Goal: Check status: Check status

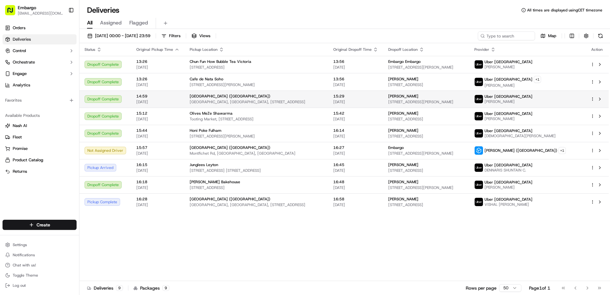
click at [181, 97] on td "14:59 [DATE]" at bounding box center [157, 99] width 53 height 17
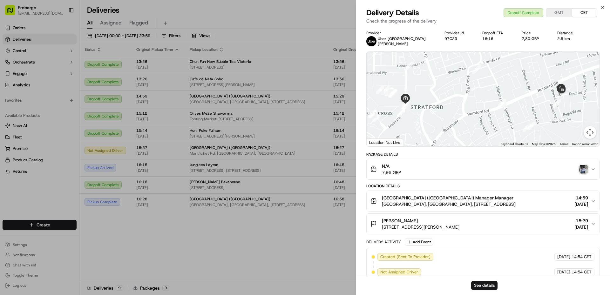
click at [383, 173] on span "7,96 GBP" at bounding box center [391, 172] width 19 height 6
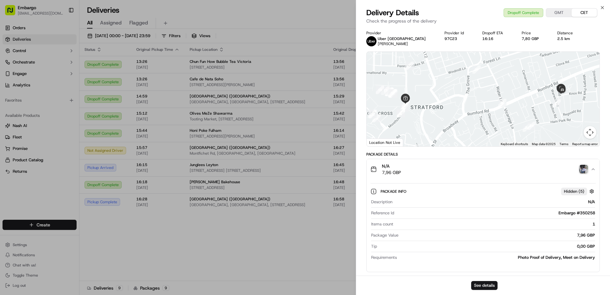
click at [418, 175] on div "N/A 7,96 GBP" at bounding box center [480, 169] width 220 height 13
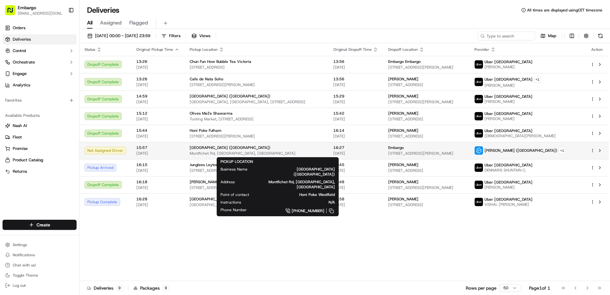
click at [292, 152] on span "Montfichet Rd, [GEOGRAPHIC_DATA], [GEOGRAPHIC_DATA]" at bounding box center [256, 153] width 133 height 5
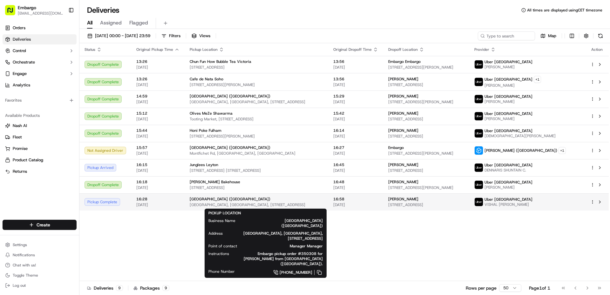
click at [279, 201] on div "[GEOGRAPHIC_DATA] ([GEOGRAPHIC_DATA])" at bounding box center [256, 199] width 133 height 5
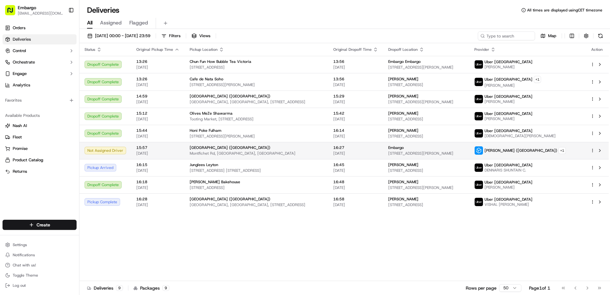
click at [288, 153] on span "Montfichet Rd, [GEOGRAPHIC_DATA], [GEOGRAPHIC_DATA]" at bounding box center [256, 153] width 133 height 5
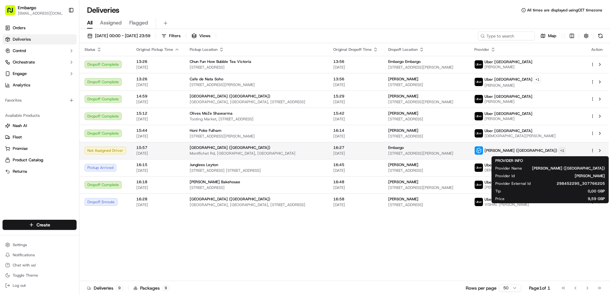
click at [555, 151] on html "Embargo [EMAIL_ADDRESS][DOMAIN_NAME] Toggle Sidebar Orders Deliveries Control O…" at bounding box center [305, 147] width 610 height 295
click at [445, 217] on html "Embargo [EMAIL_ADDRESS][DOMAIN_NAME] Toggle Sidebar Orders Deliveries Control O…" at bounding box center [305, 147] width 610 height 295
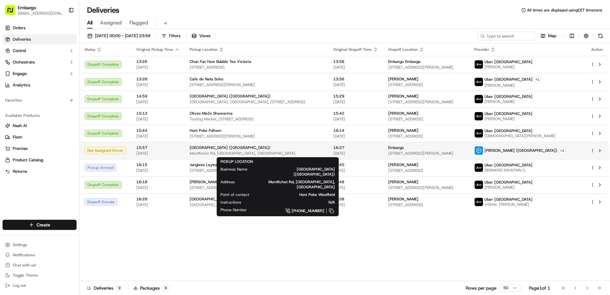
click at [254, 148] on div "[GEOGRAPHIC_DATA] ([GEOGRAPHIC_DATA])" at bounding box center [256, 147] width 133 height 5
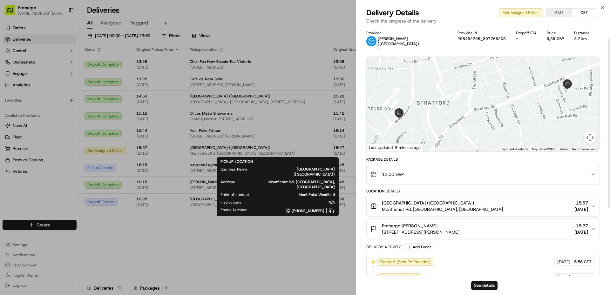
scroll to position [32, 0]
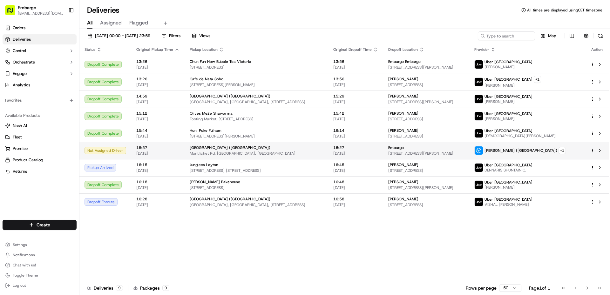
click at [316, 157] on td "[GEOGRAPHIC_DATA] ([GEOGRAPHIC_DATA]) [GEOGRAPHIC_DATA], [GEOGRAPHIC_DATA], [GE…" at bounding box center [256, 150] width 144 height 17
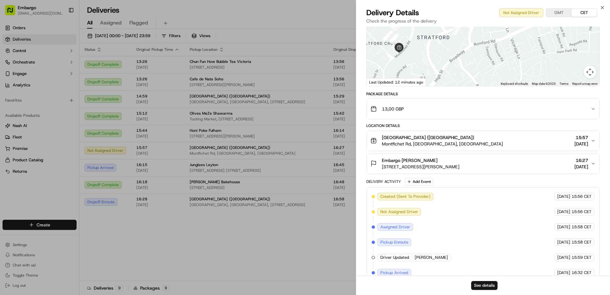
scroll to position [116, 0]
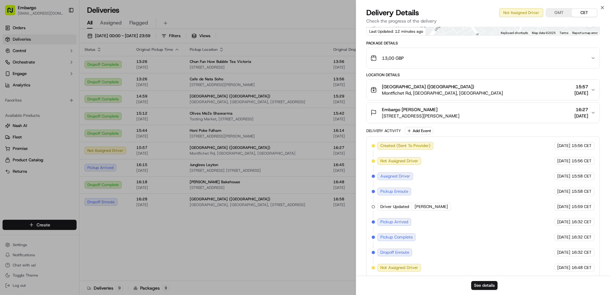
click at [379, 249] on div "Dropoff Enroute" at bounding box center [394, 253] width 35 height 8
drag, startPoint x: 380, startPoint y: 247, endPoint x: 406, endPoint y: 247, distance: 25.7
click at [406, 250] on span "Dropoff Enroute" at bounding box center [394, 253] width 29 height 6
copy span "Dropoff Enroute"
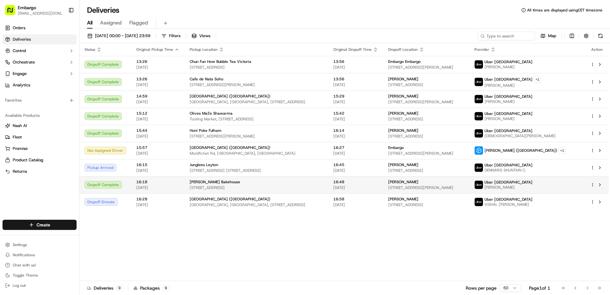
click at [164, 182] on span "16:18" at bounding box center [157, 181] width 43 height 5
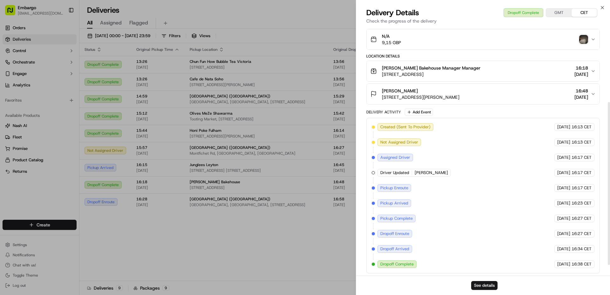
scroll to position [131, 0]
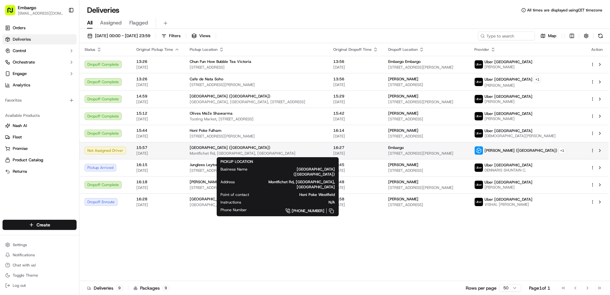
click at [265, 152] on span "Montfichet Rd, [GEOGRAPHIC_DATA], [GEOGRAPHIC_DATA]" at bounding box center [256, 153] width 133 height 5
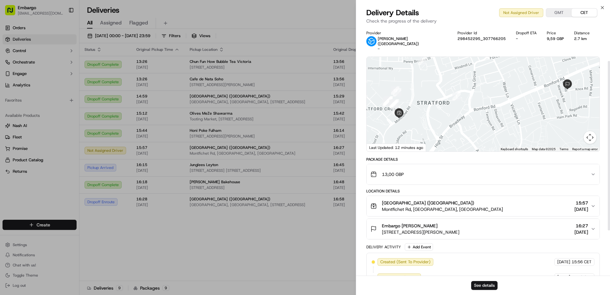
scroll to position [116, 0]
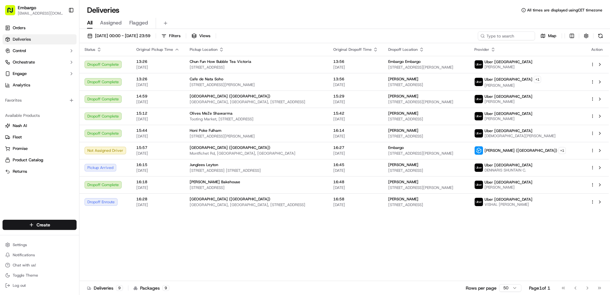
click at [210, 240] on div "Status Original Pickup Time Pickup Location Original Dropoff Time Dropoff Locat…" at bounding box center [343, 162] width 529 height 238
click at [200, 236] on div "Status Original Pickup Time Pickup Location Original Dropoff Time Dropoff Locat…" at bounding box center [343, 162] width 529 height 238
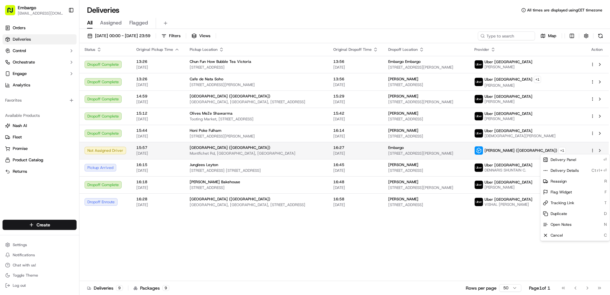
click at [591, 151] on html "Embargo [EMAIL_ADDRESS][DOMAIN_NAME] Toggle Sidebar Orders Deliveries Control O…" at bounding box center [305, 147] width 610 height 295
click at [575, 179] on div "Reassign R" at bounding box center [574, 181] width 69 height 11
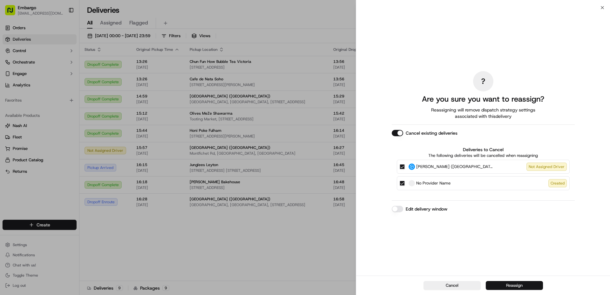
click at [534, 284] on button "Reassign" at bounding box center [514, 285] width 57 height 9
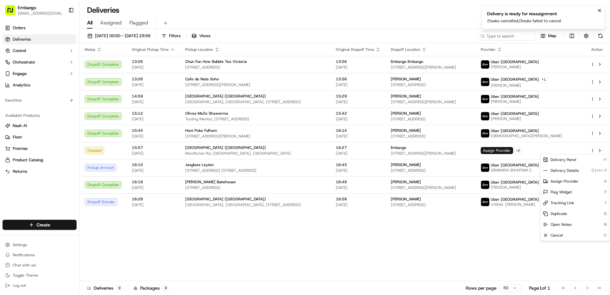
click at [488, 237] on div "Status Original Pickup Time Pickup Location Original Dropoff Time Dropoff Locat…" at bounding box center [343, 162] width 529 height 238
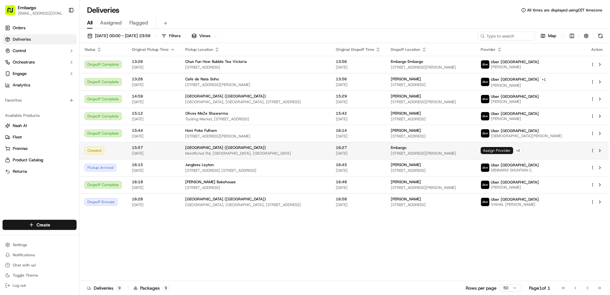
click at [513, 151] on span "Assign Provider" at bounding box center [496, 150] width 32 height 7
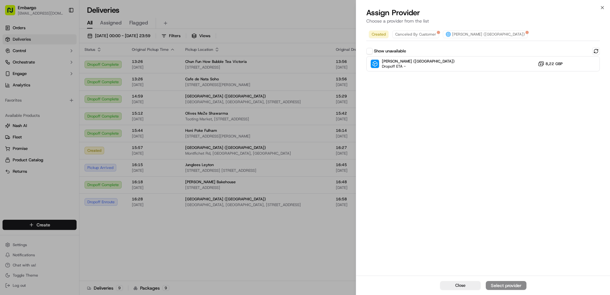
click at [402, 48] on div "Show unavailable" at bounding box center [386, 51] width 40 height 6
click at [398, 50] on label "Show unavailable" at bounding box center [390, 51] width 32 height 6
click at [372, 50] on button "Show unavailable" at bounding box center [369, 51] width 6 height 6
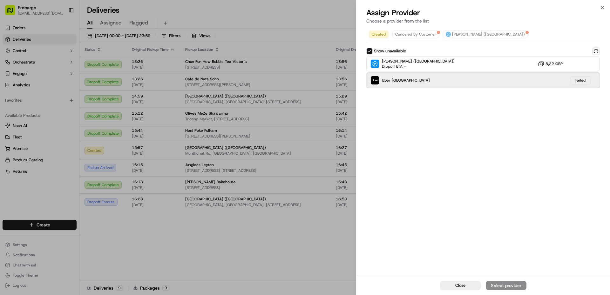
click at [394, 80] on span "Uber [GEOGRAPHIC_DATA]" at bounding box center [406, 80] width 48 height 5
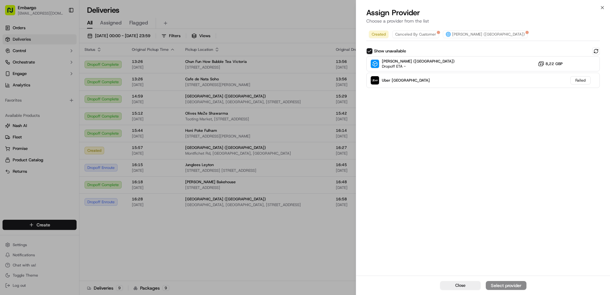
click at [525, 203] on div "Created Canceled By Customer [PERSON_NAME] ([GEOGRAPHIC_DATA]) Show unavailable…" at bounding box center [483, 151] width 254 height 249
click at [409, 35] on span "Canceled By Customer" at bounding box center [415, 34] width 41 height 5
click at [381, 34] on span "Created" at bounding box center [379, 34] width 14 height 5
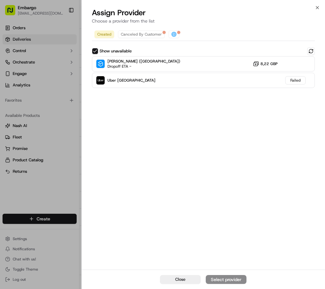
click at [271, 134] on div "Created Canceled By Customer [PERSON_NAME] ([GEOGRAPHIC_DATA]) Show unavailable…" at bounding box center [203, 148] width 243 height 243
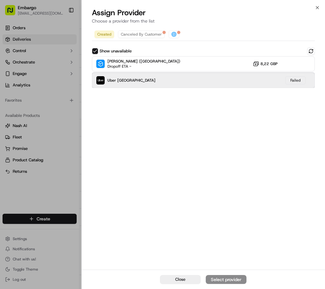
click at [212, 79] on div "Uber UK Failed" at bounding box center [203, 80] width 223 height 15
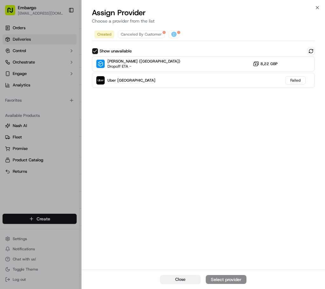
click at [188, 278] on button "Close" at bounding box center [180, 279] width 41 height 9
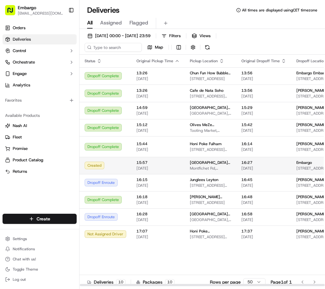
click at [215, 160] on span "[GEOGRAPHIC_DATA] ([GEOGRAPHIC_DATA])" at bounding box center [210, 162] width 41 height 5
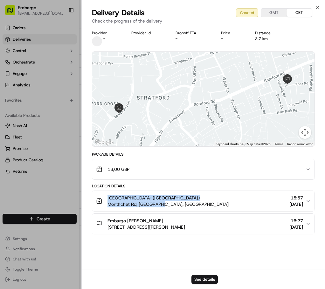
drag, startPoint x: 173, startPoint y: 205, endPoint x: 108, endPoint y: 196, distance: 65.2
click at [108, 196] on div "[GEOGRAPHIC_DATA] ([GEOGRAPHIC_DATA]) [GEOGRAPHIC_DATA], [GEOGRAPHIC_DATA], [GE…" at bounding box center [201, 201] width 210 height 13
copy div "[GEOGRAPHIC_DATA] ([GEOGRAPHIC_DATA]) [GEOGRAPHIC_DATA], [GEOGRAPHIC_DATA], [GE…"
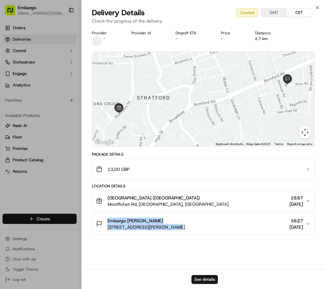
drag, startPoint x: 175, startPoint y: 229, endPoint x: 107, endPoint y: 220, distance: 68.2
click at [107, 220] on div "Embargo [PERSON_NAME] [STREET_ADDRESS][PERSON_NAME] 16:27 [DATE]" at bounding box center [201, 224] width 210 height 13
copy div "Embargo [PERSON_NAME] [STREET_ADDRESS][PERSON_NAME]"
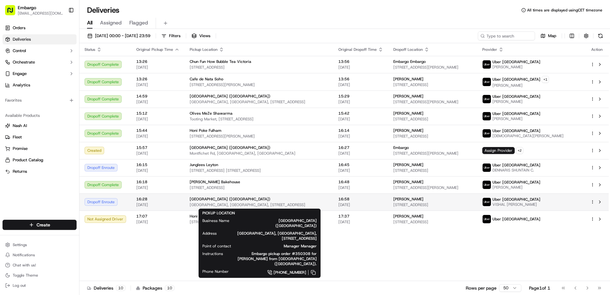
click at [252, 200] on div "[GEOGRAPHIC_DATA] ([GEOGRAPHIC_DATA])" at bounding box center [259, 199] width 138 height 5
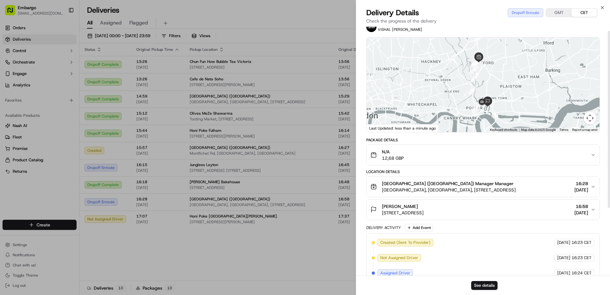
scroll to position [6, 0]
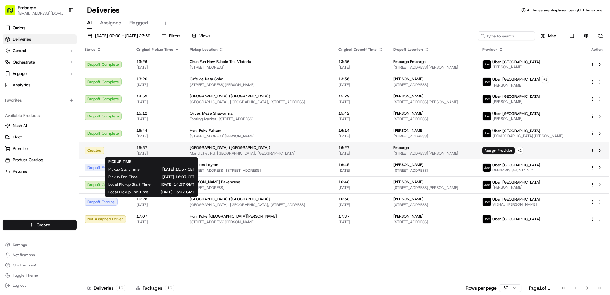
click at [169, 153] on span "[DATE]" at bounding box center [157, 153] width 43 height 5
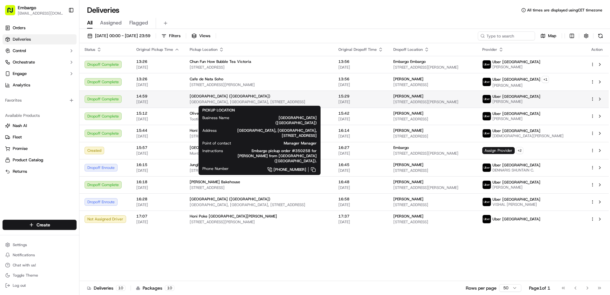
click at [295, 97] on div "[GEOGRAPHIC_DATA] ([GEOGRAPHIC_DATA])" at bounding box center [259, 96] width 138 height 5
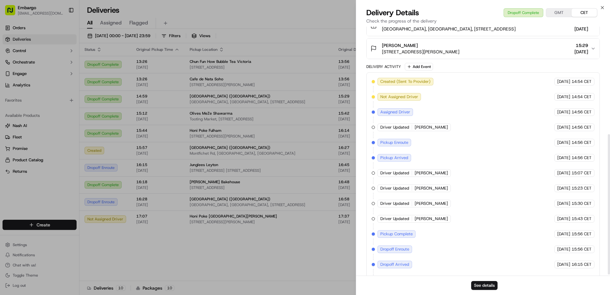
scroll to position [191, 0]
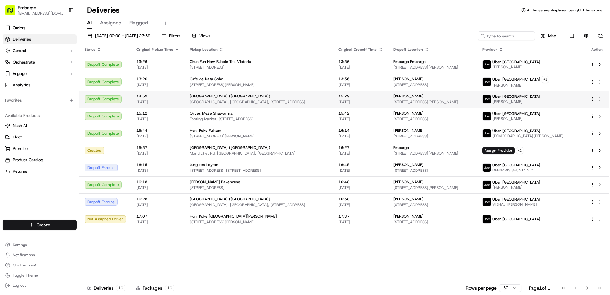
click at [333, 96] on td "[GEOGRAPHIC_DATA] ([GEOGRAPHIC_DATA]) [GEOGRAPHIC_DATA], [GEOGRAPHIC_DATA], [ST…" at bounding box center [258, 99] width 149 height 17
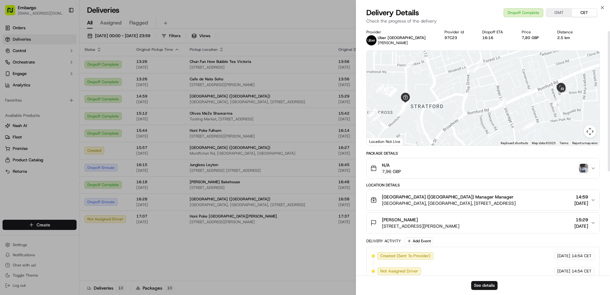
scroll to position [0, 0]
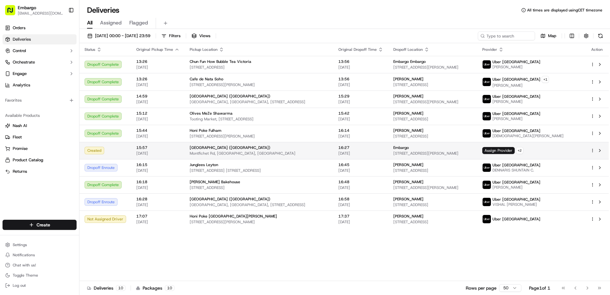
click at [270, 148] on div "[GEOGRAPHIC_DATA] ([GEOGRAPHIC_DATA])" at bounding box center [259, 147] width 138 height 5
click at [155, 246] on div "Status Original Pickup Time Pickup Location Original Dropoff Time Dropoff Locat…" at bounding box center [343, 162] width 529 height 238
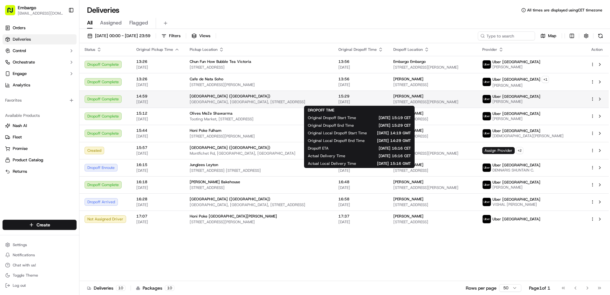
click at [373, 99] on div "15:29 [DATE]" at bounding box center [360, 99] width 45 height 11
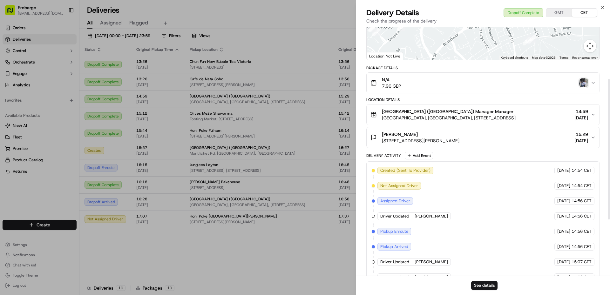
scroll to position [95, 0]
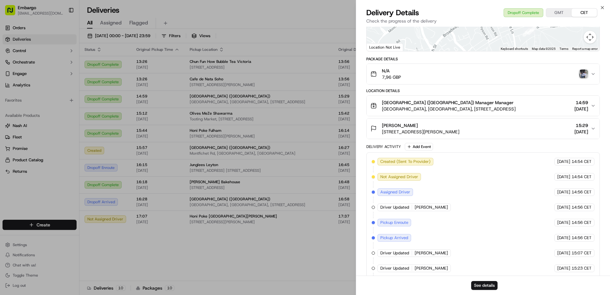
click at [423, 284] on div "See details" at bounding box center [483, 285] width 254 height 19
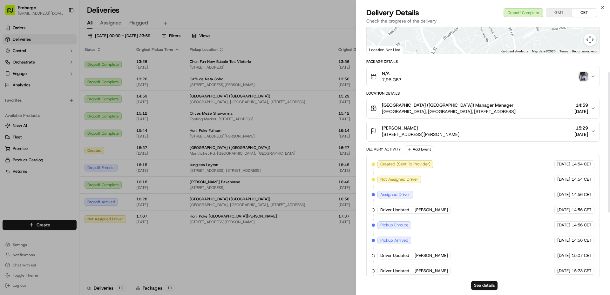
scroll to position [34, 0]
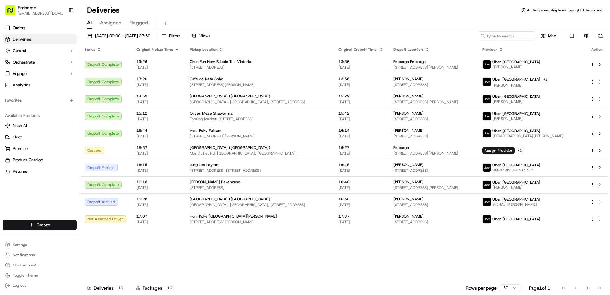
click at [526, 9] on div "All times are displayed using CET timezone" at bounding box center [561, 10] width 81 height 5
click at [525, 11] on icon at bounding box center [523, 10] width 4 height 4
click at [523, 10] on icon at bounding box center [523, 10] width 4 height 4
drag, startPoint x: 603, startPoint y: 10, endPoint x: 524, endPoint y: 8, distance: 78.8
click at [524, 8] on div "Deliveries All times are displayed using CET timezone" at bounding box center [344, 10] width 530 height 10
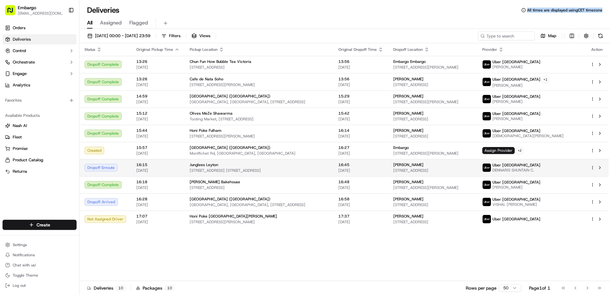
copy span "All times are displayed using CET timezone"
click at [526, 263] on div "Status Original Pickup Time Pickup Location Original Dropoff Time Dropoff Locat…" at bounding box center [343, 162] width 529 height 238
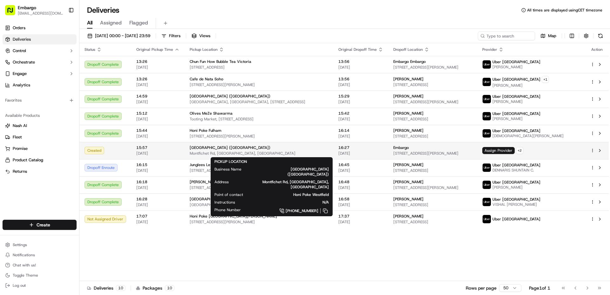
click at [299, 151] on span "Montfichet Rd, [GEOGRAPHIC_DATA], [GEOGRAPHIC_DATA]" at bounding box center [259, 153] width 138 height 5
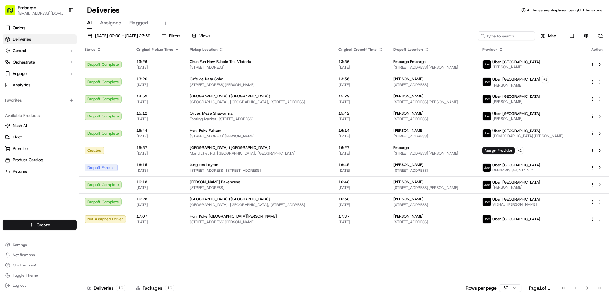
click at [531, 258] on div "Status Original Pickup Time Pickup Location Original Dropoff Time Dropoff Locat…" at bounding box center [343, 162] width 529 height 238
click at [313, 99] on div "[GEOGRAPHIC_DATA] ([GEOGRAPHIC_DATA]) [GEOGRAPHIC_DATA], [GEOGRAPHIC_DATA], [ST…" at bounding box center [259, 99] width 138 height 11
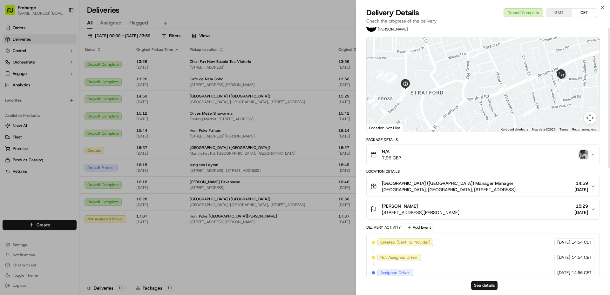
scroll to position [2, 0]
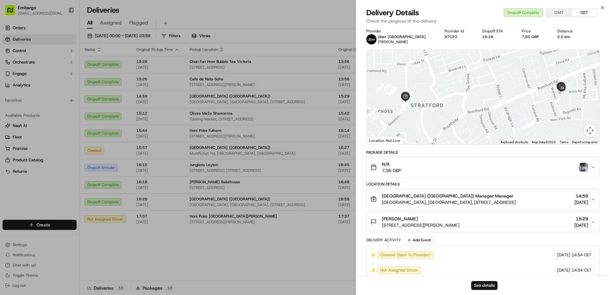
click at [411, 200] on span "[GEOGRAPHIC_DATA], [GEOGRAPHIC_DATA], [STREET_ADDRESS]" at bounding box center [449, 202] width 134 height 6
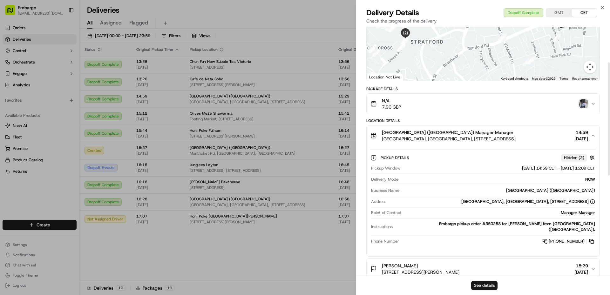
scroll to position [97, 0]
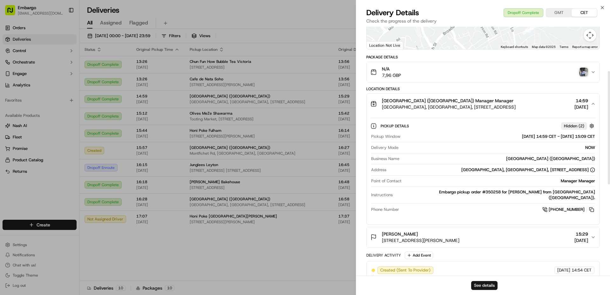
click at [479, 237] on div "[PERSON_NAME] [STREET_ADDRESS][PERSON_NAME] 15:29 [DATE]" at bounding box center [480, 237] width 220 height 13
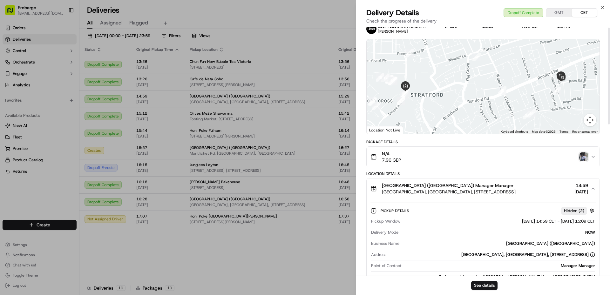
scroll to position [0, 0]
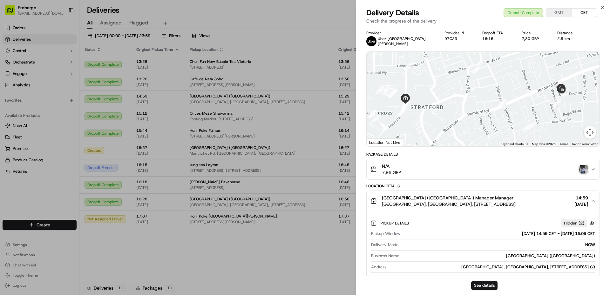
click at [427, 175] on div "N/A 7,96 GBP" at bounding box center [480, 169] width 220 height 13
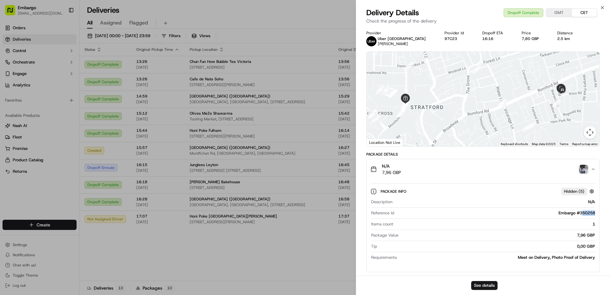
drag, startPoint x: 595, startPoint y: 214, endPoint x: 581, endPoint y: 214, distance: 13.7
click at [582, 213] on div "Description N/A Reference Id Embargo #350258 Items count 1 Package Value 7,96 G…" at bounding box center [482, 230] width 225 height 66
drag, startPoint x: 505, startPoint y: 39, endPoint x: 512, endPoint y: 40, distance: 7.4
click at [521, 40] on div "7,80 GBP" at bounding box center [534, 38] width 26 height 5
copy div "7,80"
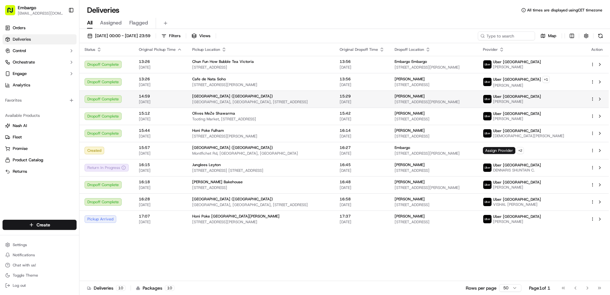
click at [299, 101] on span "[GEOGRAPHIC_DATA], [GEOGRAPHIC_DATA], [STREET_ADDRESS]" at bounding box center [260, 101] width 137 height 5
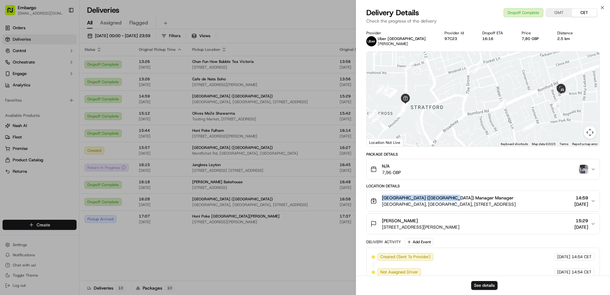
drag, startPoint x: 383, startPoint y: 199, endPoint x: 444, endPoint y: 200, distance: 61.3
click at [444, 200] on span "[GEOGRAPHIC_DATA] ([GEOGRAPHIC_DATA]) Manager Manager" at bounding box center [447, 198] width 131 height 6
copy span "[GEOGRAPHIC_DATA] ([GEOGRAPHIC_DATA])"
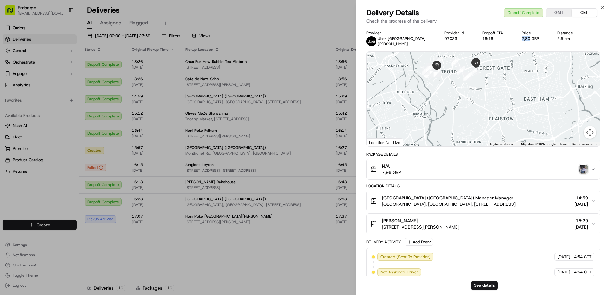
drag, startPoint x: 506, startPoint y: 39, endPoint x: 512, endPoint y: 41, distance: 6.6
click at [521, 41] on div "7,80 GBP" at bounding box center [534, 38] width 26 height 5
copy div "7,80"
drag, startPoint x: 519, startPoint y: 39, endPoint x: 506, endPoint y: 40, distance: 13.3
click at [521, 40] on div "7,80 GBP" at bounding box center [534, 38] width 26 height 5
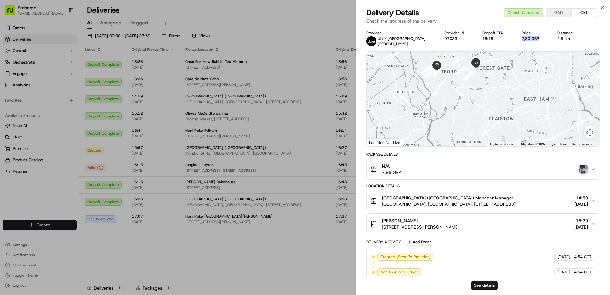
copy div "7,80 GBP"
click at [454, 27] on div "Provider Uber UK [PERSON_NAME] Provider Id 97C23 Dropoff ETA 16:16 Price 7,80 G…" at bounding box center [483, 247] width 254 height 441
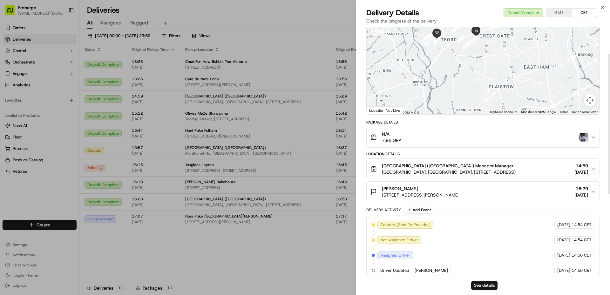
scroll to position [64, 0]
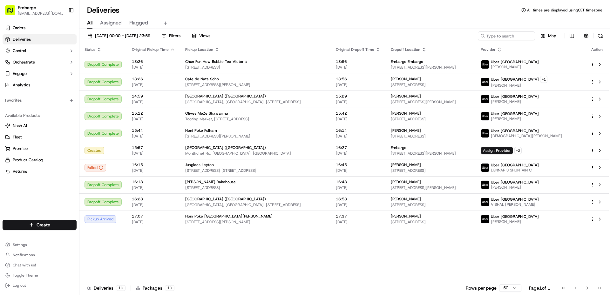
click at [430, 252] on div "Status Original Pickup Time Pickup Location Original Dropoff Time Dropoff Locat…" at bounding box center [343, 162] width 529 height 238
